Goal: Find specific page/section: Find specific page/section

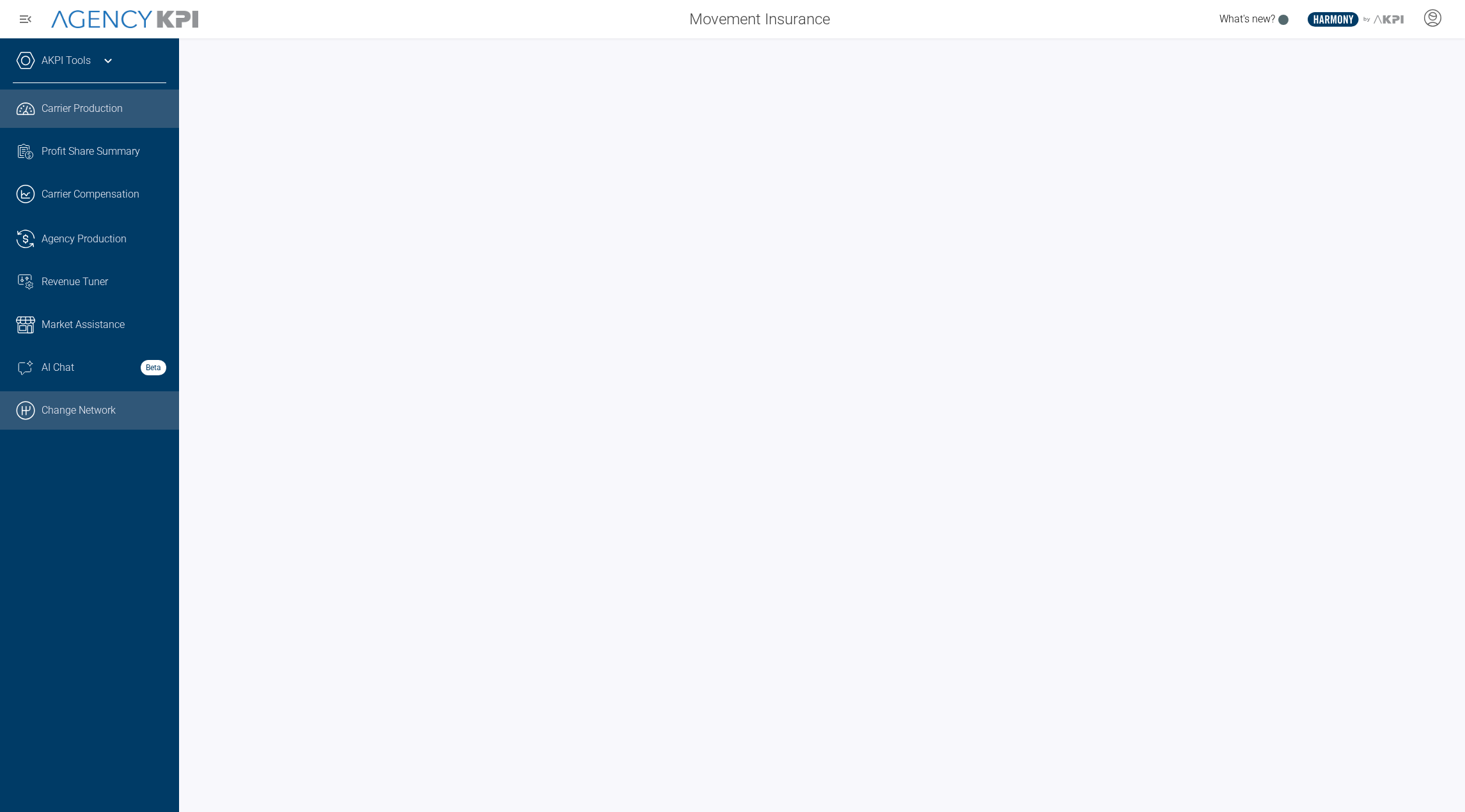
click at [122, 411] on link ".cls-1{fill:none;stroke:#000;stroke-linecap:round;stroke-linejoin:round;stroke-…" at bounding box center [89, 410] width 179 height 38
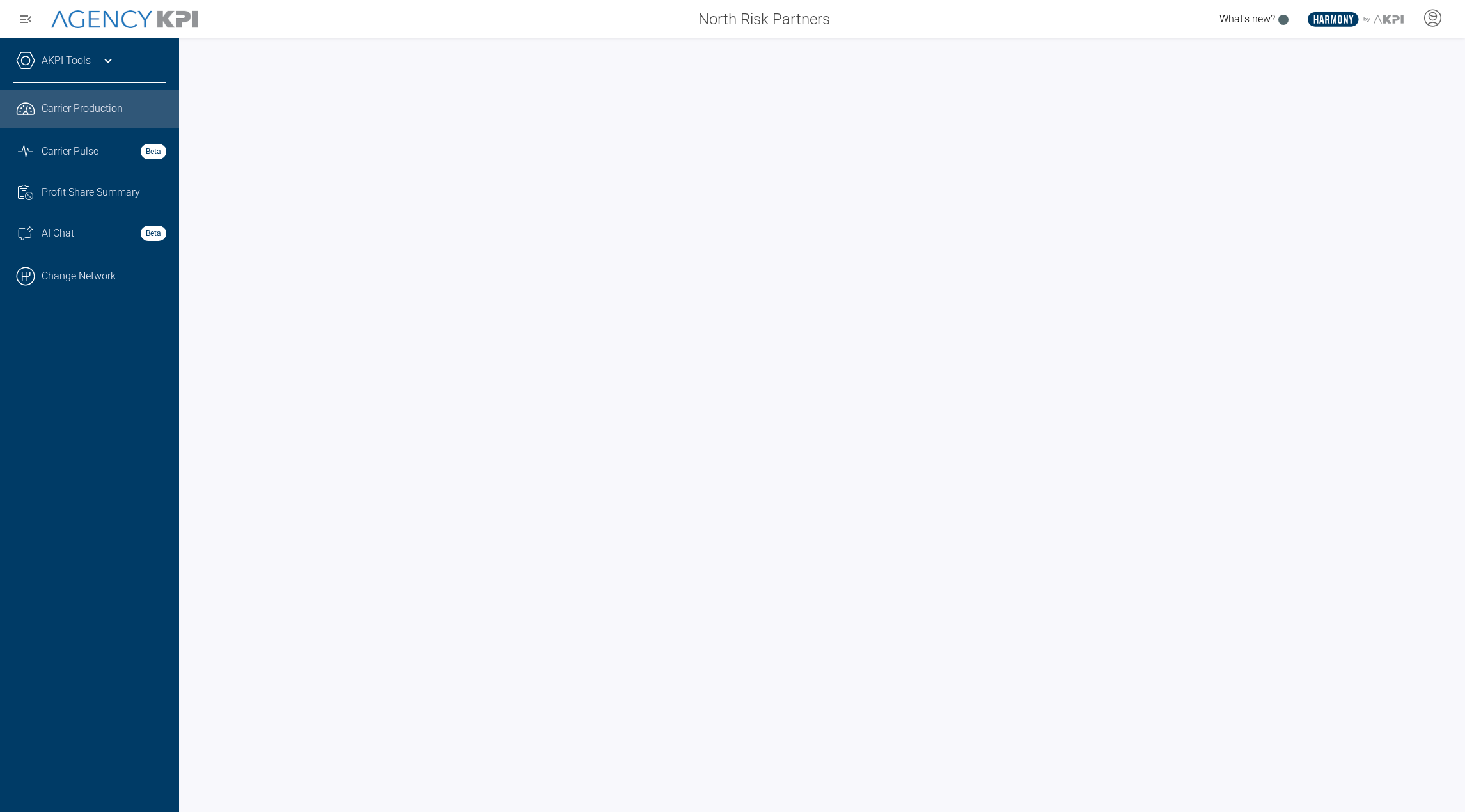
click at [100, 70] on div "AKPI Tools" at bounding box center [89, 67] width 153 height 32
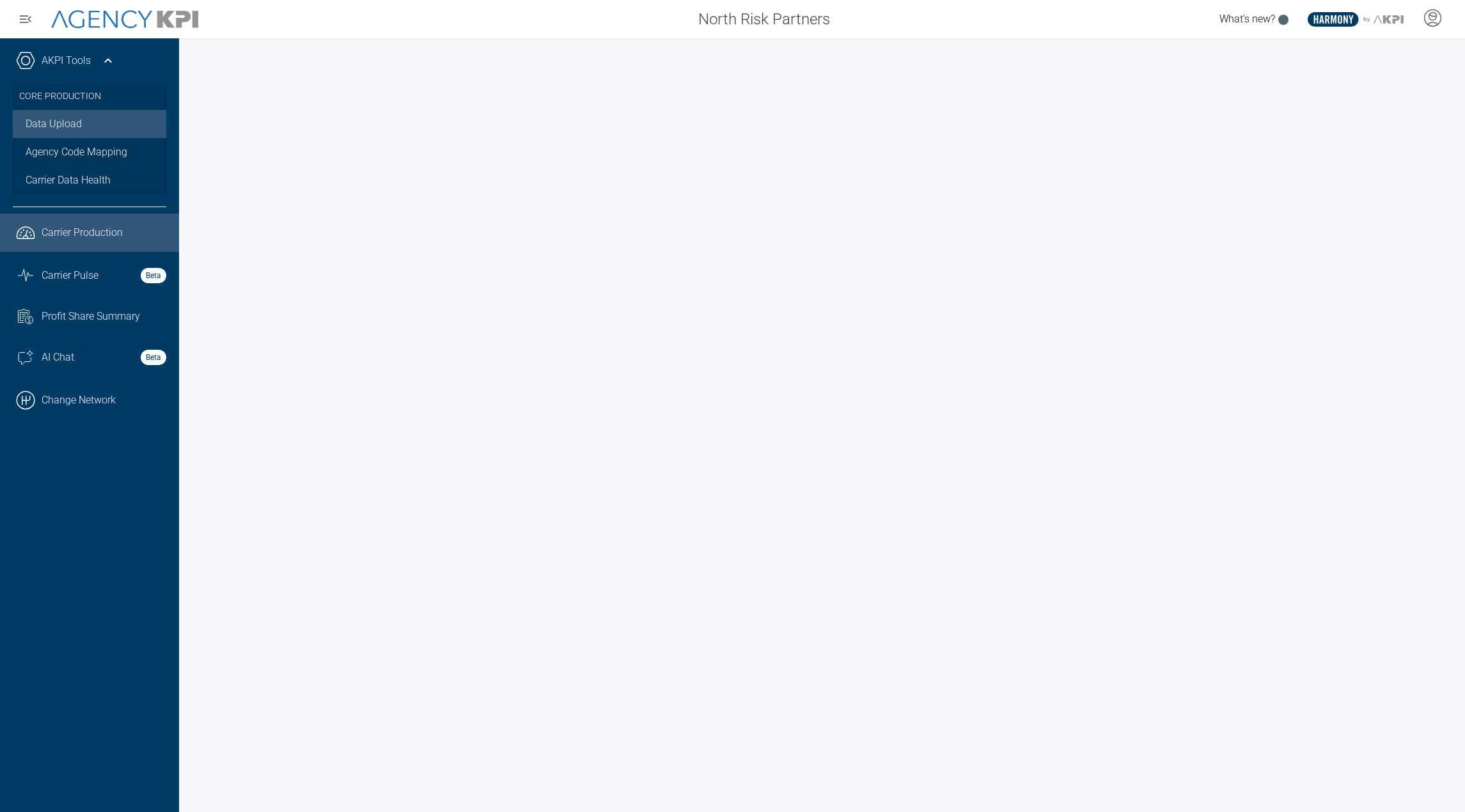
click at [80, 127] on link "Data Upload" at bounding box center [89, 124] width 153 height 28
click at [100, 394] on link ".cls-1{fill:none;stroke:#000;stroke-linecap:round;stroke-linejoin:round;stroke-…" at bounding box center [89, 400] width 179 height 38
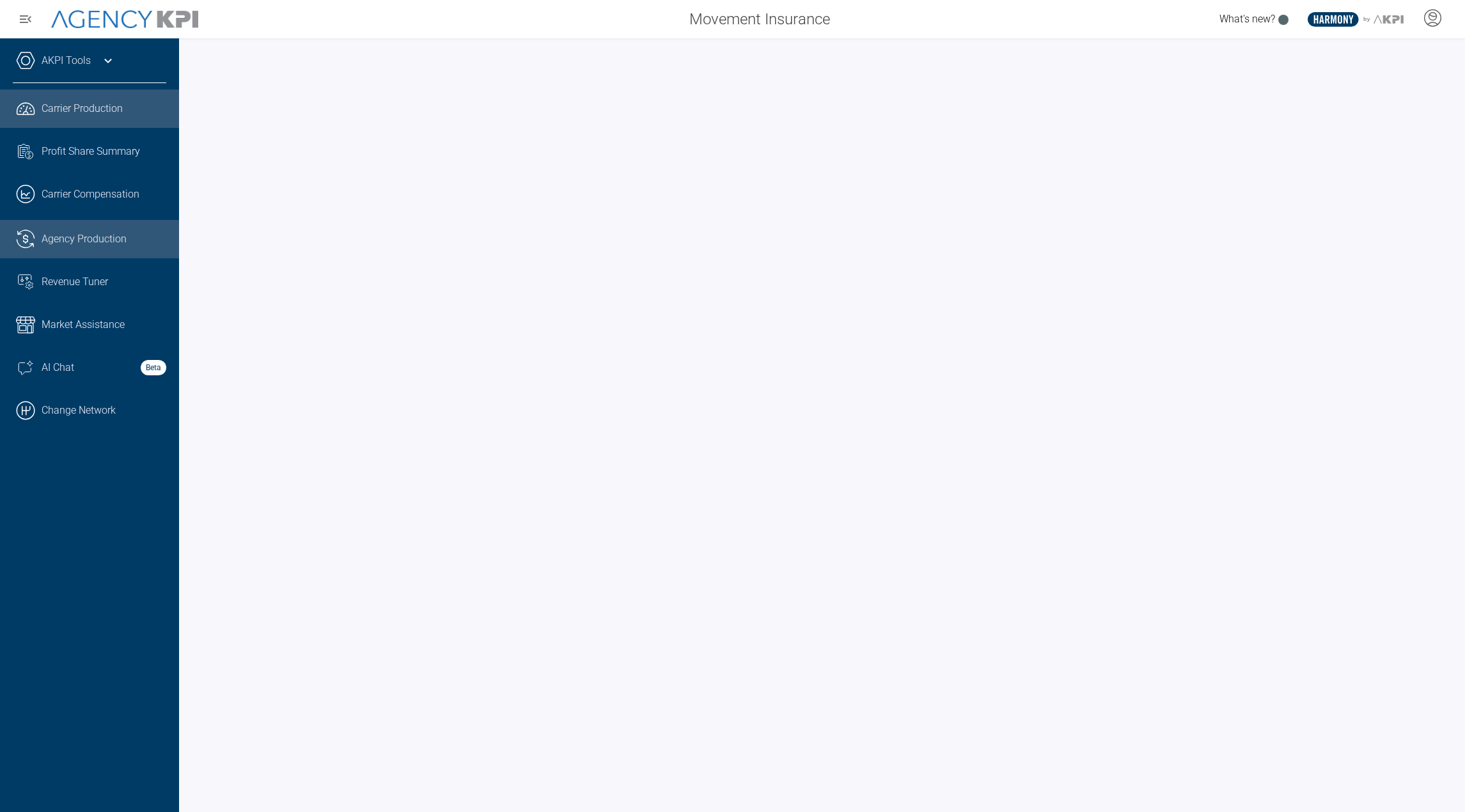
drag, startPoint x: 93, startPoint y: 216, endPoint x: 89, endPoint y: 227, distance: 11.7
click at [93, 216] on ul ".cls-1{fill:none;stroke:#221f20;stroke-linecap:round;stroke-linejoin:round;stro…" at bounding box center [89, 259] width 153 height 340
click at [86, 237] on span "Agency Production" at bounding box center [83, 239] width 85 height 16
